Goal: Check status: Check status

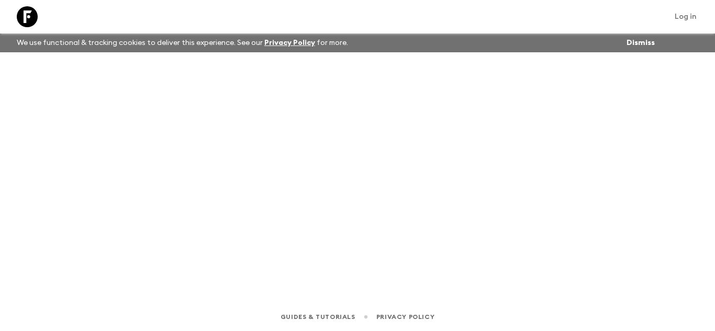
click at [28, 10] on div at bounding box center [27, 16] width 29 height 29
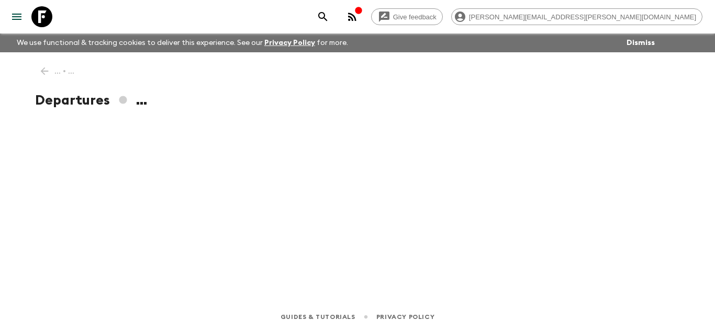
click at [41, 18] on icon at bounding box center [41, 16] width 21 height 21
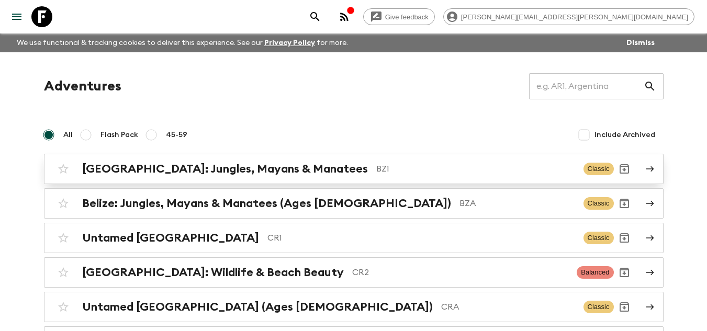
click at [376, 171] on p "BZ1" at bounding box center [475, 169] width 199 height 13
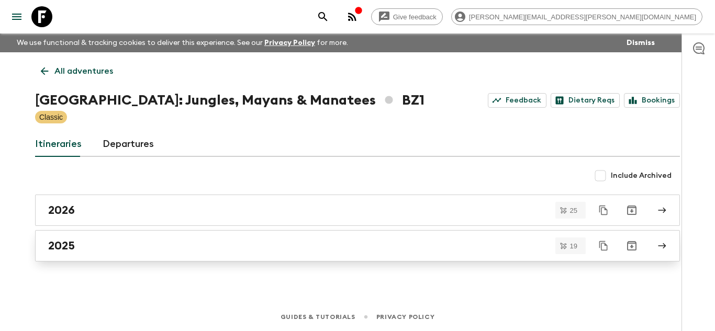
click at [215, 244] on div "2025" at bounding box center [347, 246] width 598 height 14
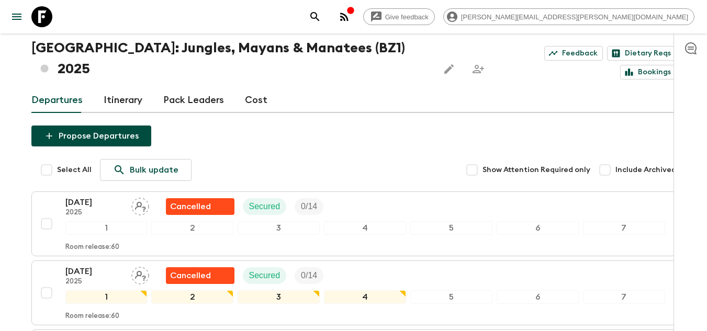
scroll to position [105, 0]
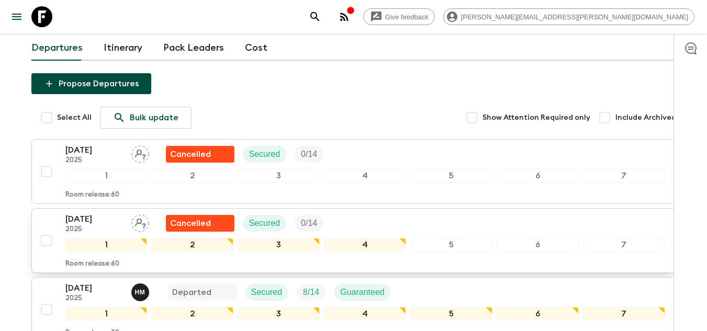
click at [60, 213] on div "[DATE] 2025 Cancelled Secured 0 / 14 1 2 3 4 5 6 7 Room release: 60" at bounding box center [350, 240] width 629 height 55
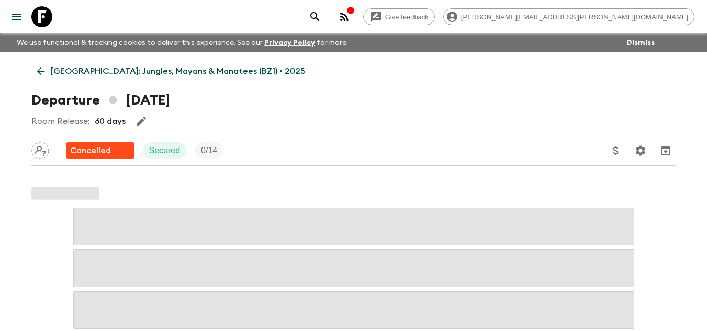
click at [40, 71] on icon at bounding box center [41, 71] width 12 height 12
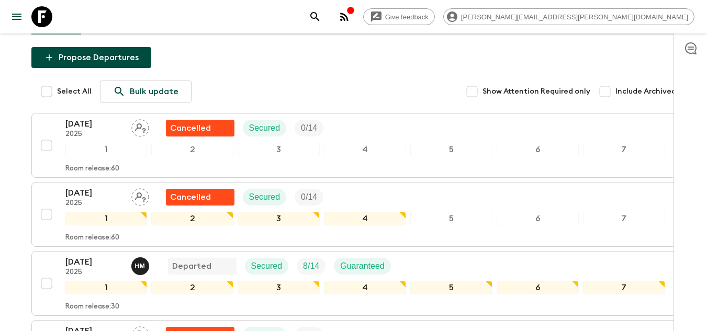
scroll to position [157, 0]
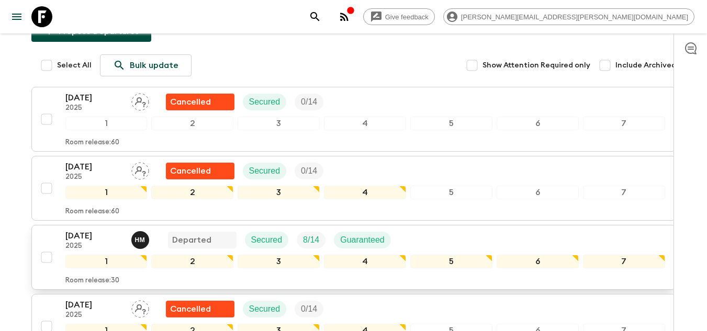
click at [98, 242] on p "2025" at bounding box center [94, 246] width 58 height 8
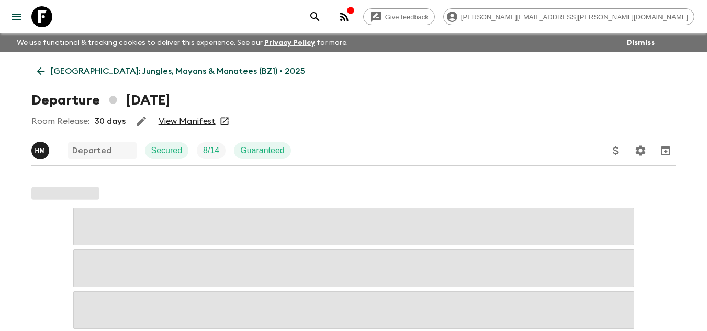
click at [191, 122] on link "View Manifest" at bounding box center [186, 121] width 57 height 10
